Goal: Information Seeking & Learning: Learn about a topic

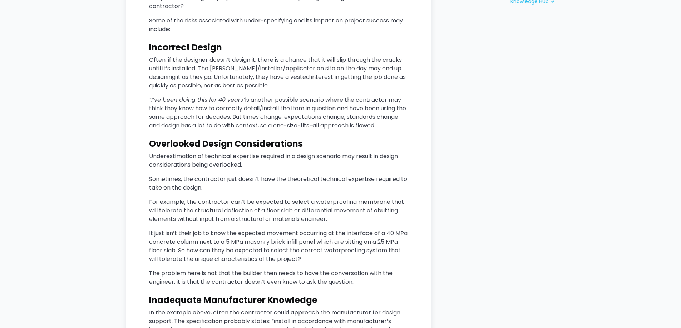
scroll to position [893, 0]
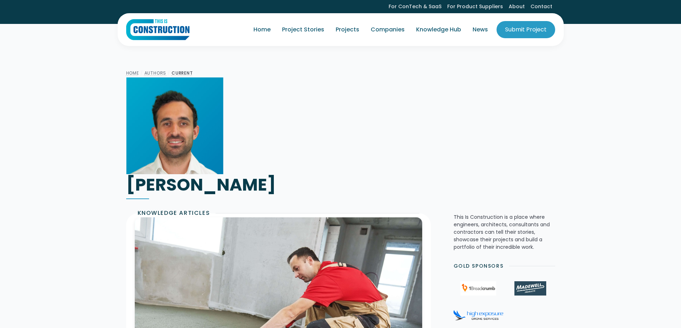
click at [206, 178] on h1 "[PERSON_NAME]" at bounding box center [340, 184] width 429 height 21
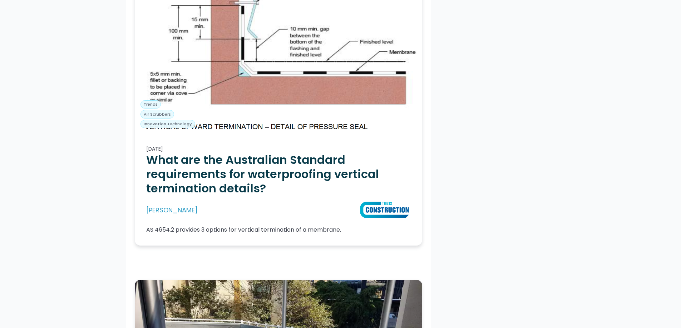
scroll to position [1500, 0]
